Goal: Transaction & Acquisition: Purchase product/service

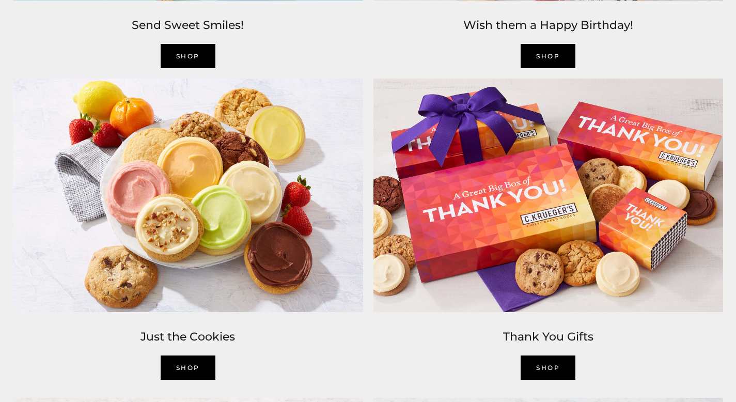
scroll to position [1332, 0]
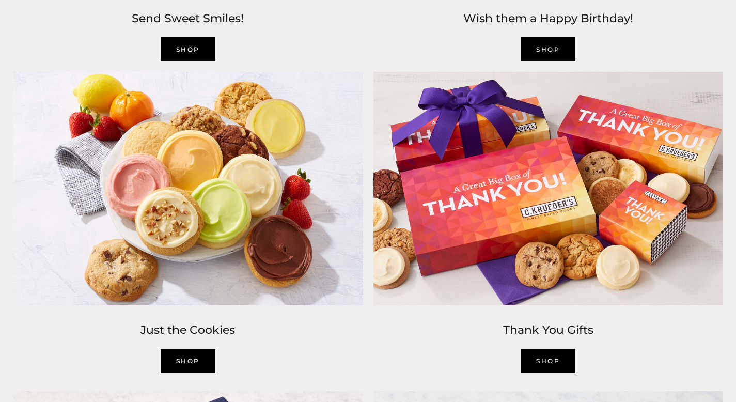
click at [178, 359] on link "SHOP" at bounding box center [188, 360] width 55 height 24
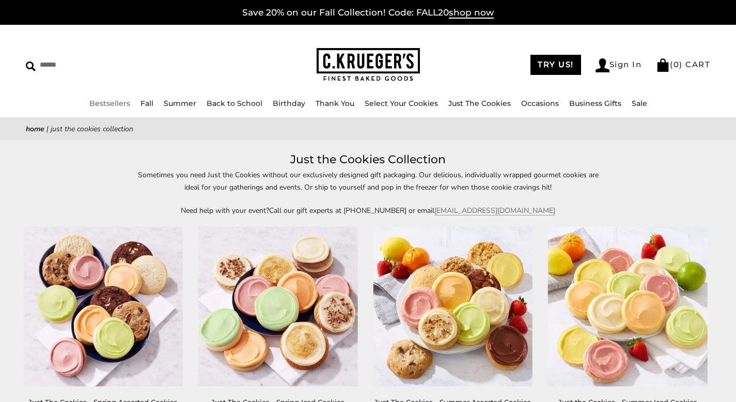
click at [118, 105] on link "Bestsellers" at bounding box center [109, 103] width 41 height 9
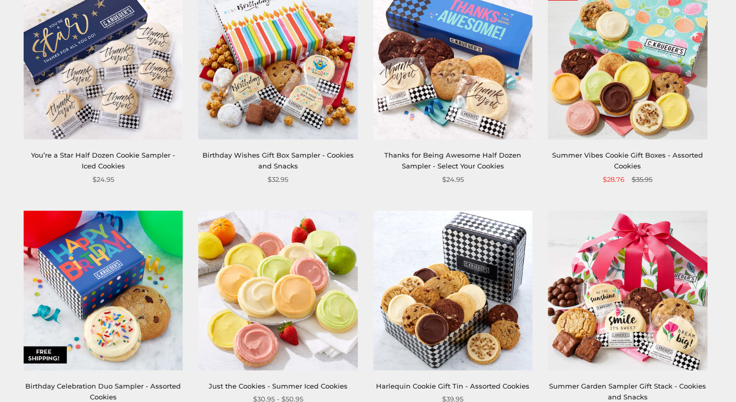
scroll to position [706, 0]
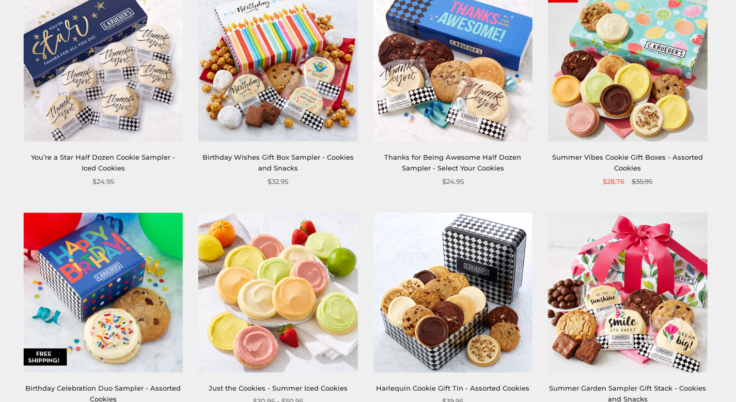
click at [619, 92] on img at bounding box center [627, 61] width 159 height 159
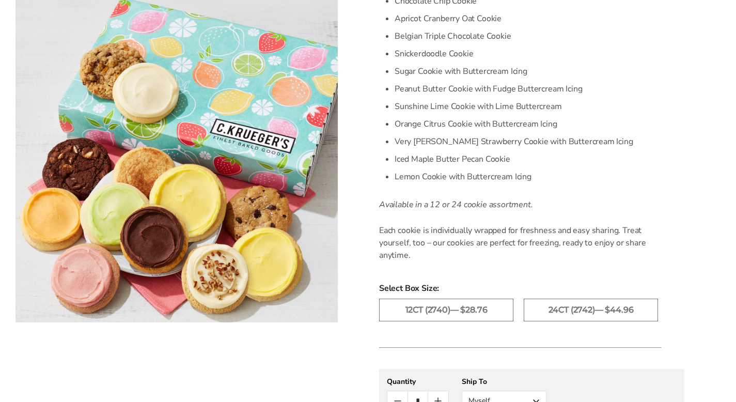
scroll to position [359, 0]
click at [593, 297] on label "24ct (2742)— $44.96" at bounding box center [590, 308] width 134 height 23
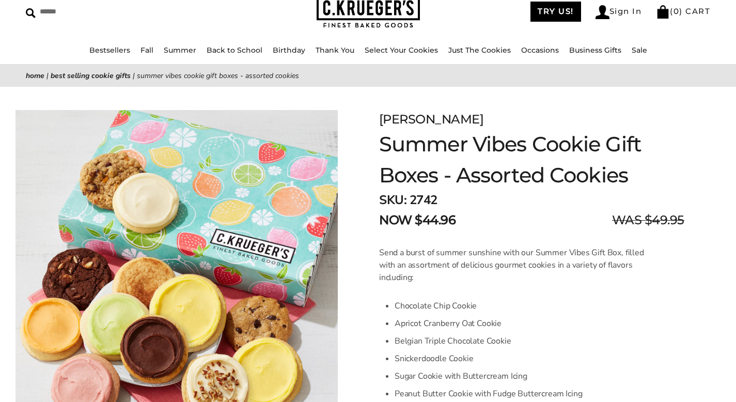
scroll to position [68, 0]
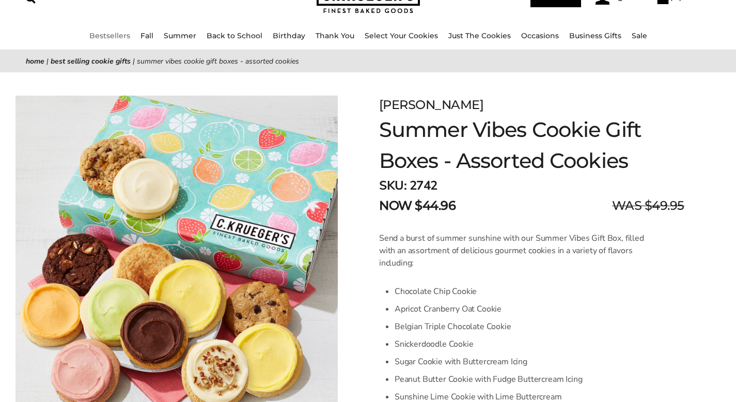
click at [102, 35] on link "Bestsellers" at bounding box center [109, 35] width 41 height 9
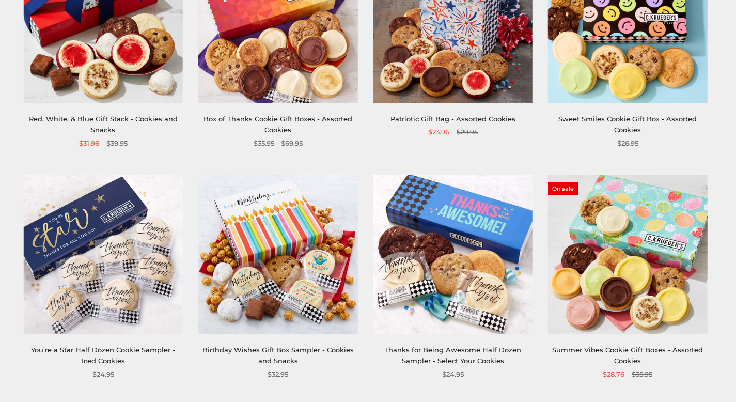
scroll to position [515, 0]
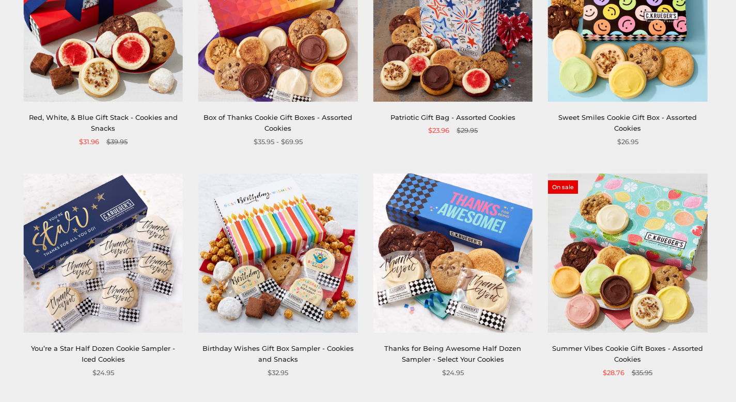
click at [639, 312] on img at bounding box center [627, 252] width 159 height 159
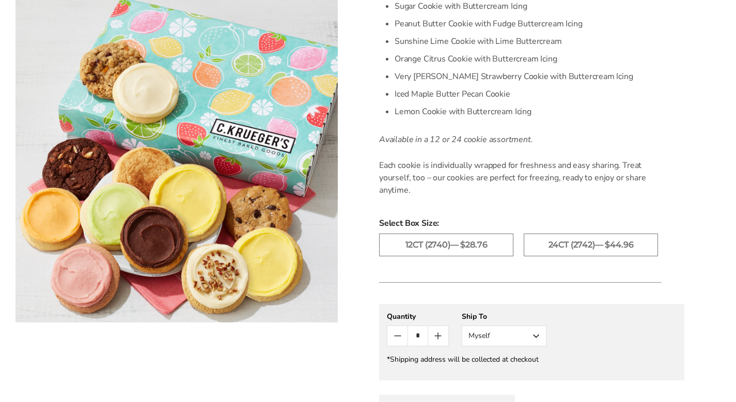
scroll to position [424, 0]
click at [618, 232] on label "24ct (2742)— $44.96" at bounding box center [590, 243] width 134 height 23
click at [538, 324] on button "Myself" at bounding box center [503, 334] width 85 height 21
click at [511, 363] on button "Other Recipient" at bounding box center [504, 372] width 84 height 19
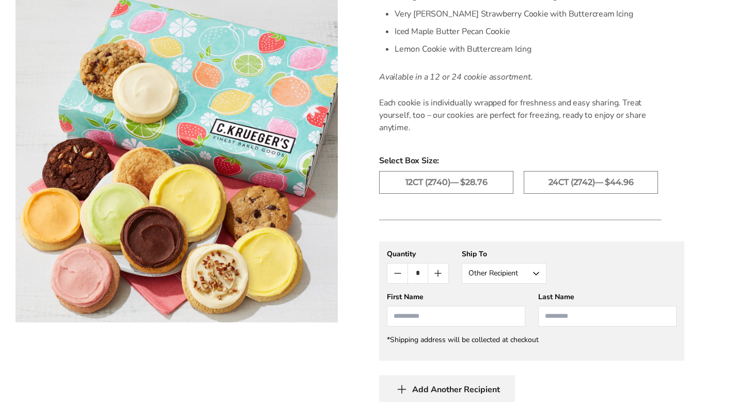
scroll to position [485, 0]
click at [413, 308] on input "First Name" at bounding box center [456, 316] width 138 height 21
type input "****"
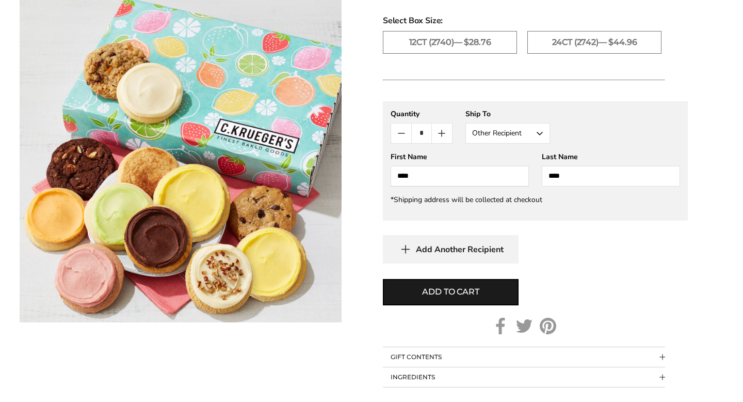
scroll to position [626, 0]
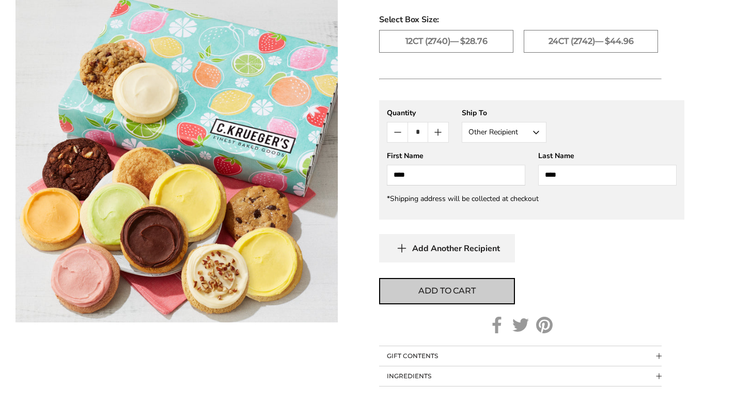
type input "****"
click at [456, 284] on span "Add to cart" at bounding box center [446, 290] width 57 height 12
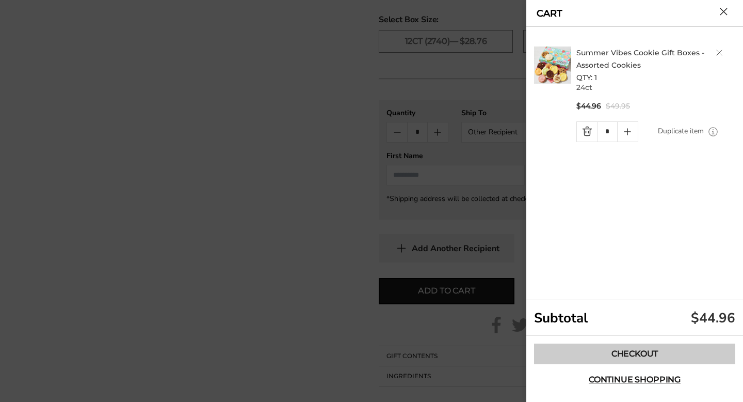
click at [647, 349] on link "Checkout" at bounding box center [634, 353] width 201 height 21
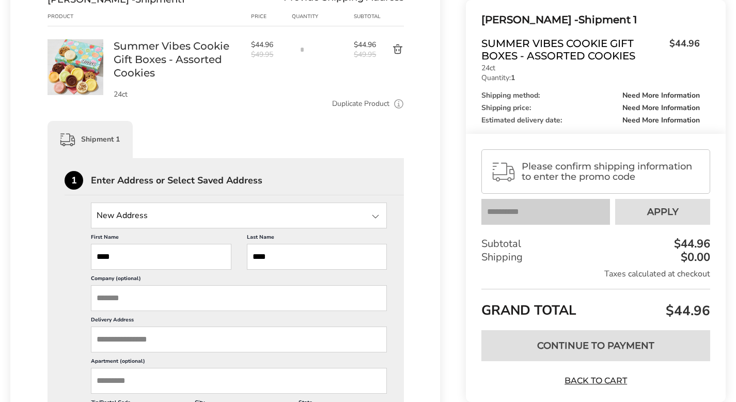
scroll to position [155, 0]
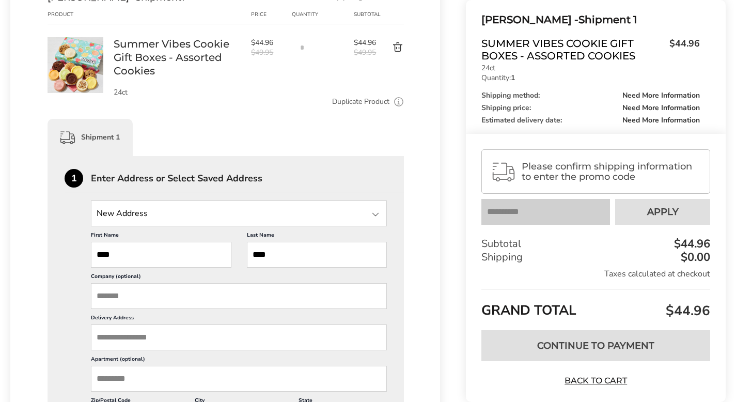
click at [174, 216] on input "State" at bounding box center [239, 213] width 296 height 26
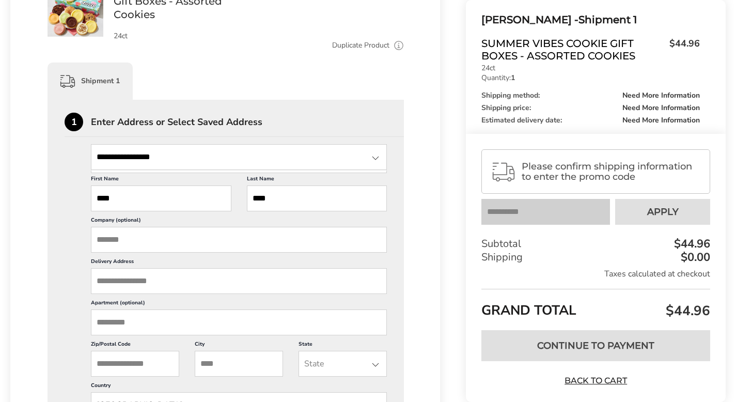
scroll to position [213, 0]
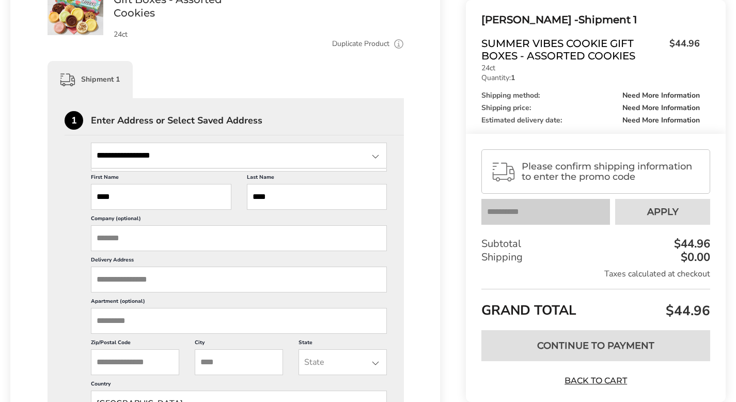
type input "**********"
click at [102, 283] on input "Delivery Address" at bounding box center [239, 279] width 296 height 26
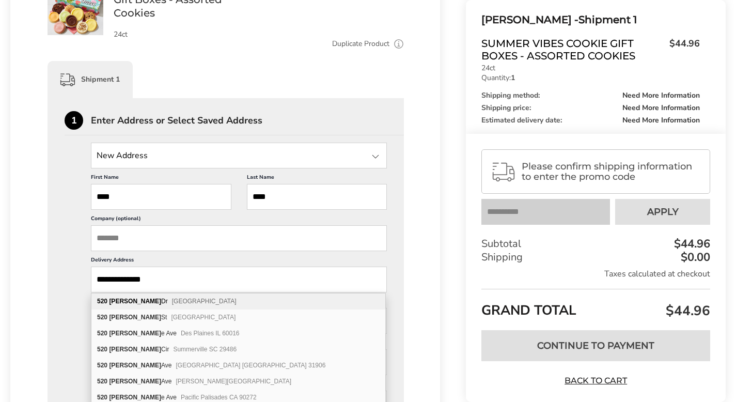
type input "**********"
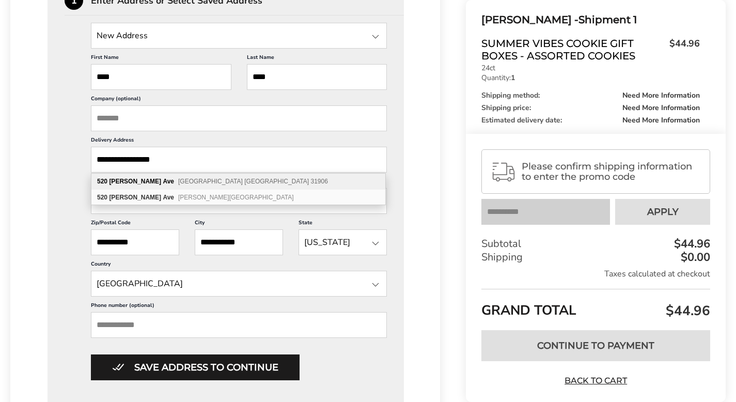
scroll to position [333, 0]
type input "**********"
click at [75, 179] on div "**********" at bounding box center [226, 200] width 322 height 357
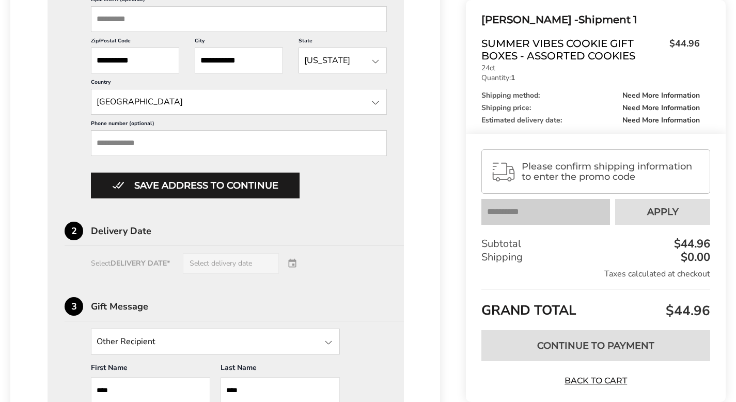
scroll to position [515, 0]
click at [261, 261] on div "Select DELIVERY DATE* Select delivery date" at bounding box center [226, 262] width 322 height 21
click at [290, 262] on div "Select DELIVERY DATE* Select delivery date" at bounding box center [226, 262] width 322 height 21
click at [283, 261] on div "Select DELIVERY DATE* Select delivery date" at bounding box center [226, 262] width 322 height 21
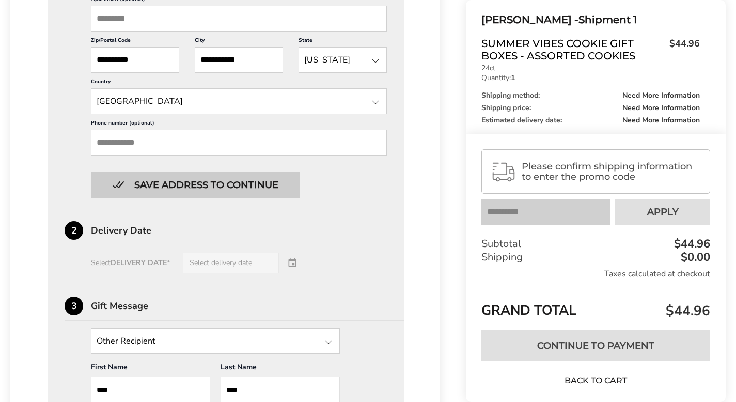
click at [201, 184] on button "Save address to continue" at bounding box center [195, 185] width 209 height 26
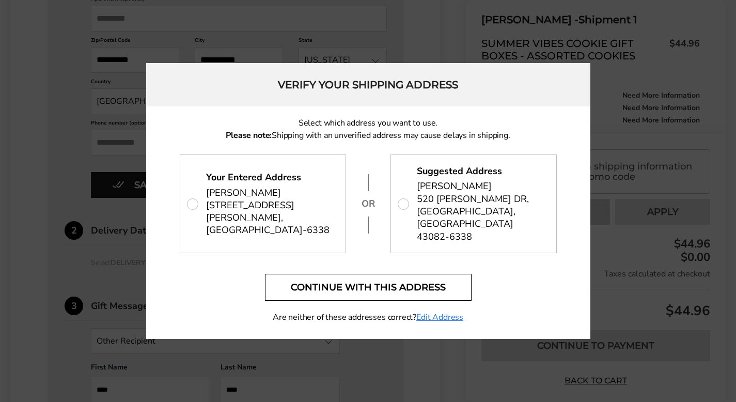
click at [417, 279] on button "Continue with this address" at bounding box center [368, 287] width 206 height 27
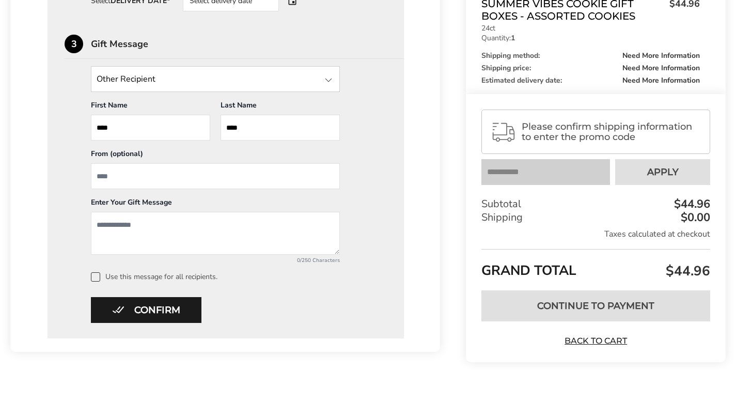
scroll to position [467, 0]
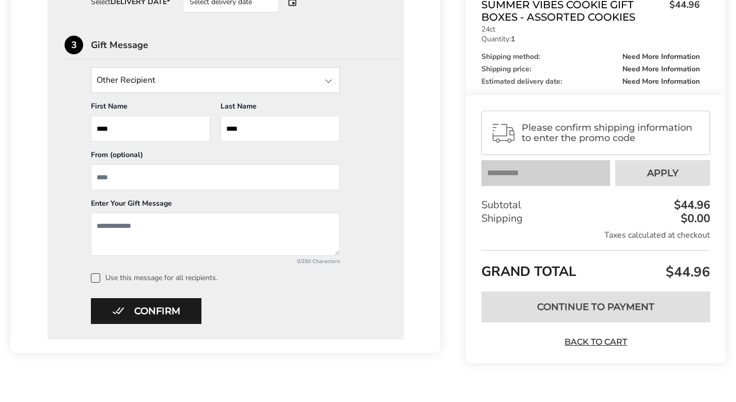
click at [145, 178] on input "From" at bounding box center [215, 177] width 249 height 26
type input "**********"
click at [131, 218] on textarea "Add a message" at bounding box center [215, 234] width 249 height 43
click at [192, 225] on textarea "**********" at bounding box center [215, 234] width 249 height 43
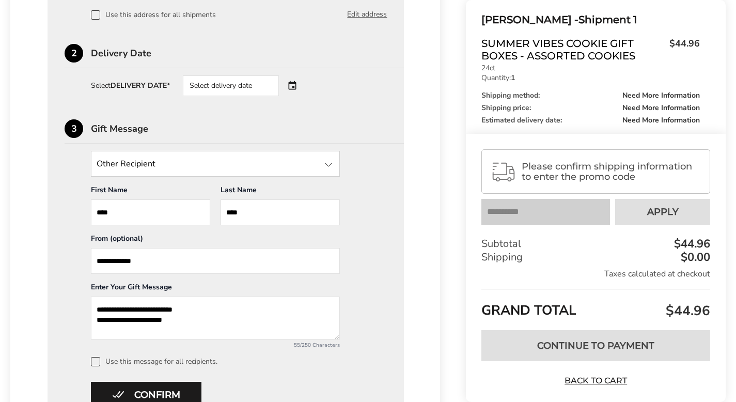
scroll to position [376, 0]
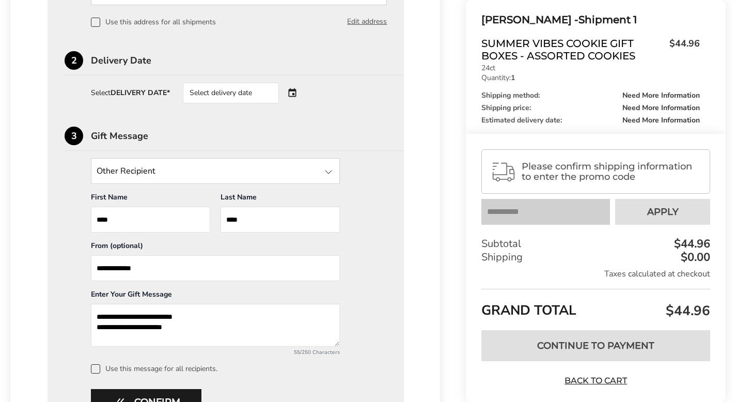
type textarea "**********"
click at [249, 90] on div "Select delivery date" at bounding box center [231, 93] width 96 height 21
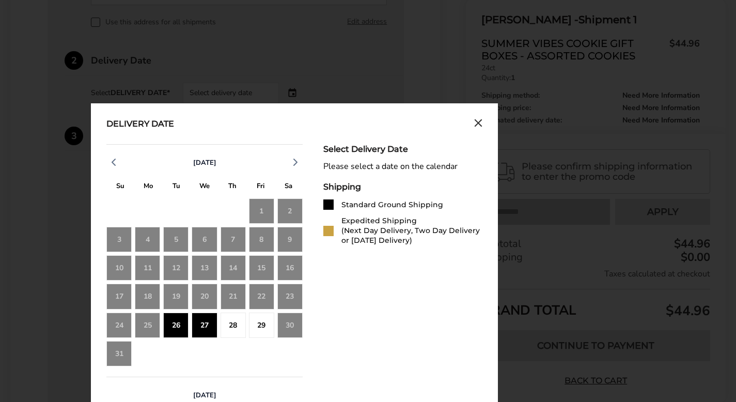
click at [179, 323] on div "26" at bounding box center [175, 324] width 25 height 25
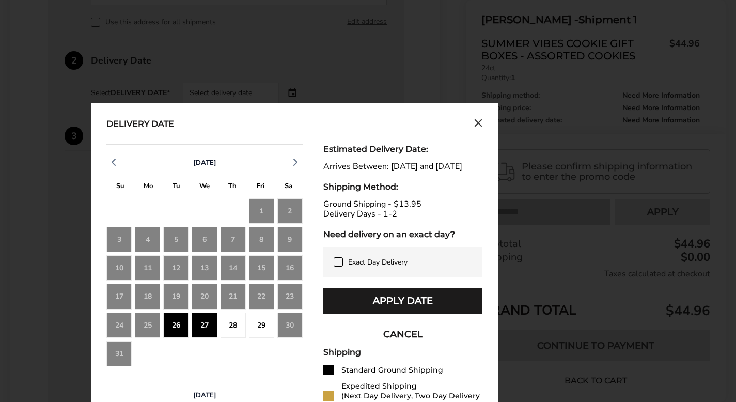
click at [179, 323] on div "26" at bounding box center [175, 324] width 25 height 25
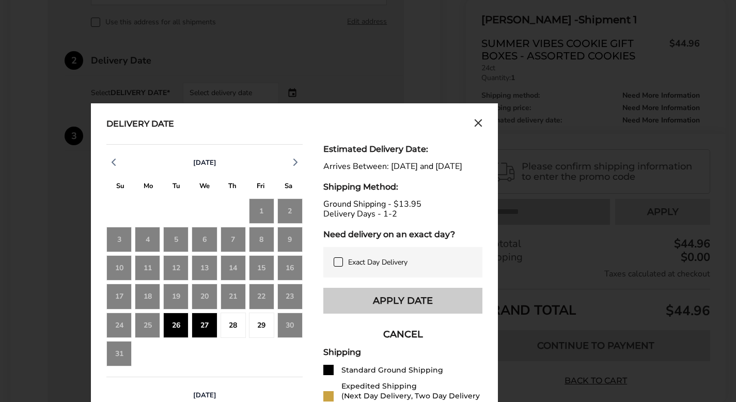
click at [431, 306] on button "Apply Date" at bounding box center [402, 301] width 159 height 26
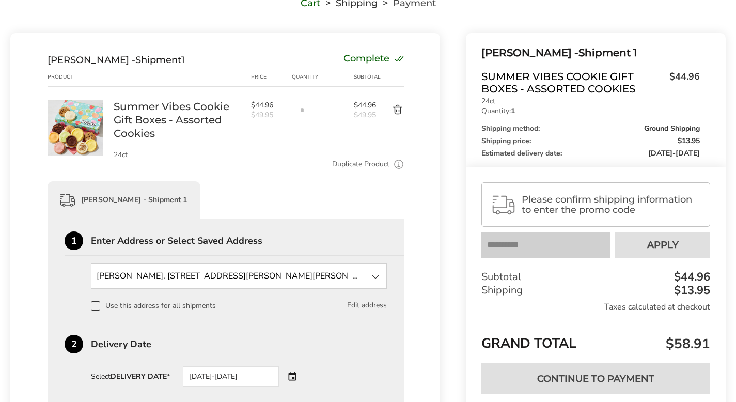
scroll to position [92, 0]
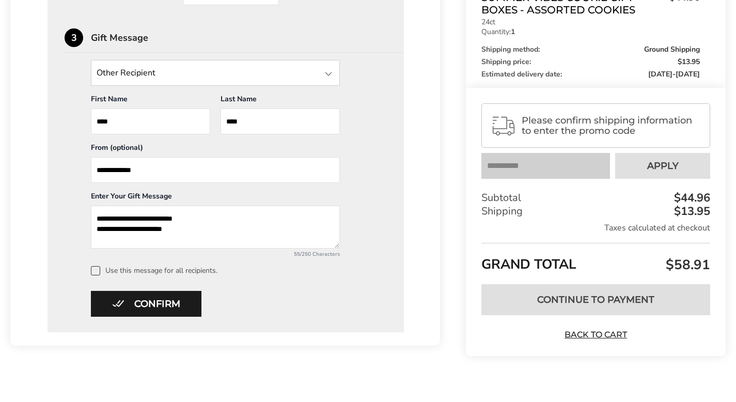
scroll to position [475, 0]
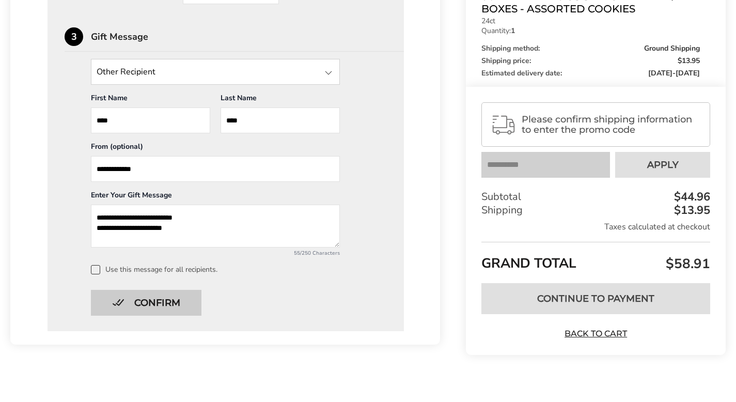
click at [170, 292] on button "Confirm" at bounding box center [146, 303] width 110 height 26
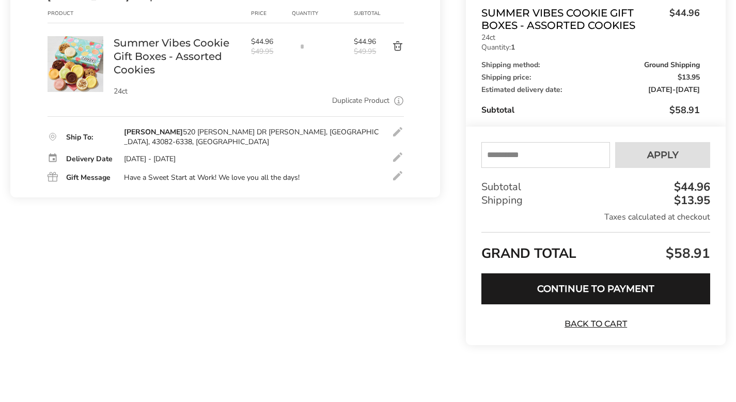
scroll to position [156, 0]
click at [312, 302] on div "Contact Information: Fill in the E-mail field Confirm [PERSON_NAME] - Shipment …" at bounding box center [224, 165] width 429 height 391
click at [607, 288] on button "Continue to Payment" at bounding box center [595, 288] width 229 height 31
